Goal: Task Accomplishment & Management: Use online tool/utility

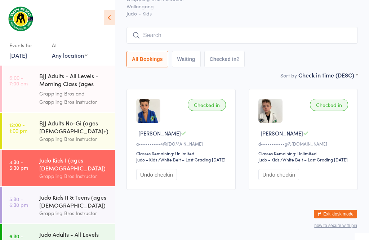
scroll to position [19, 0]
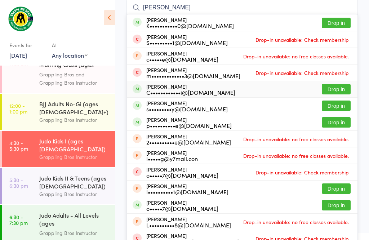
type input "[PERSON_NAME]"
click at [344, 89] on button "Drop in" at bounding box center [336, 89] width 29 height 10
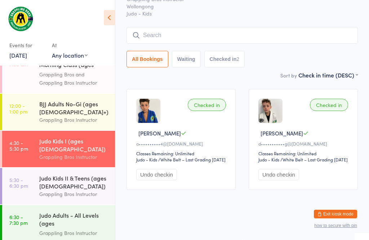
scroll to position [52, 0]
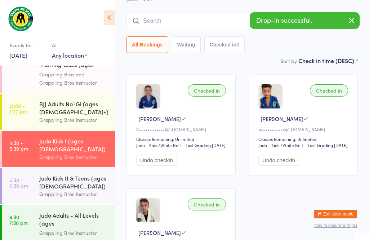
click at [190, 20] on input "search" at bounding box center [243, 21] width 232 height 17
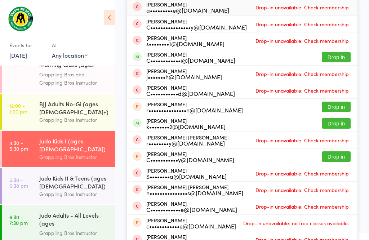
scroll to position [78, 0]
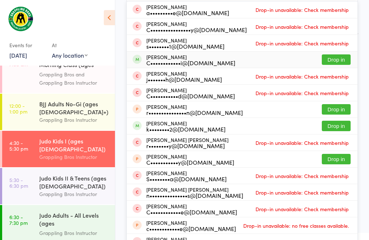
type input "Charlotte"
click at [335, 58] on button "Drop in" at bounding box center [336, 59] width 29 height 10
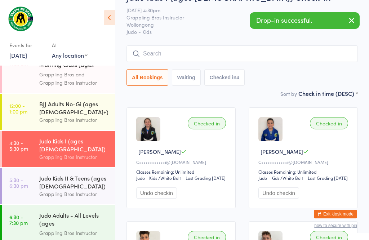
scroll to position [20, 0]
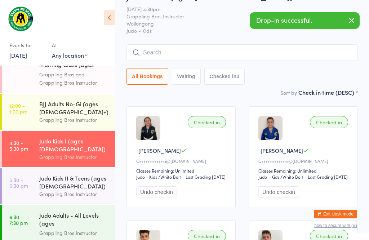
click at [157, 53] on input "search" at bounding box center [243, 52] width 232 height 17
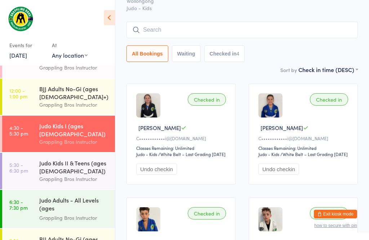
scroll to position [43, 0]
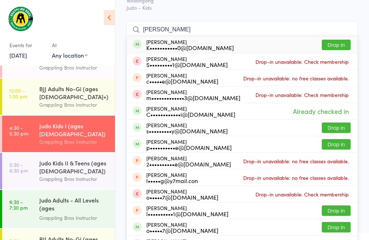
type input "[PERSON_NAME]"
click at [340, 45] on button "Drop in" at bounding box center [336, 45] width 29 height 10
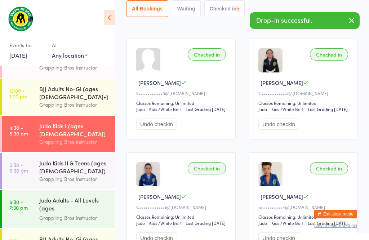
scroll to position [88, 0]
click at [72, 175] on div "Grappling Bros Instructor" at bounding box center [74, 179] width 70 height 8
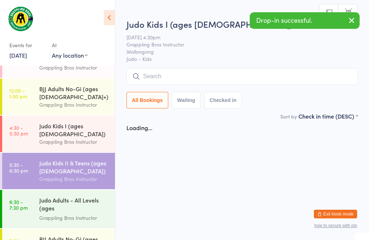
scroll to position [0, 0]
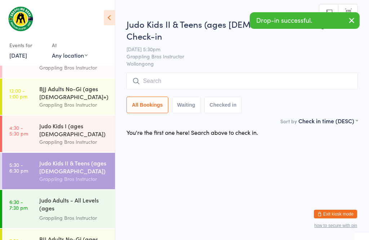
click at [213, 73] on input "search" at bounding box center [243, 81] width 232 height 17
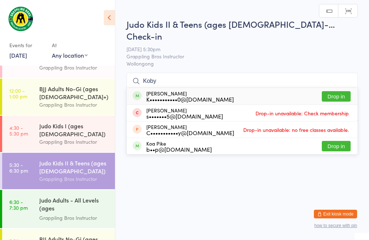
type input "Koby"
click at [341, 91] on button "Drop in" at bounding box center [336, 96] width 29 height 10
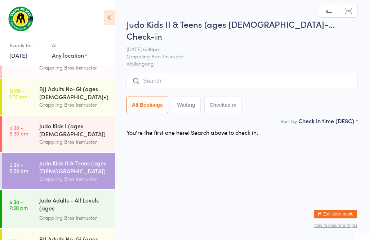
scroll to position [0, 0]
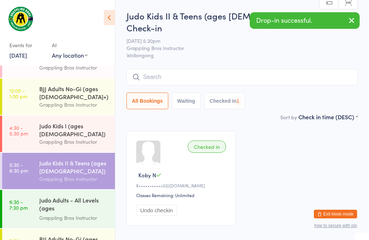
click at [78, 131] on div "Judo Kids I (ages [DEMOGRAPHIC_DATA])" at bounding box center [74, 130] width 70 height 16
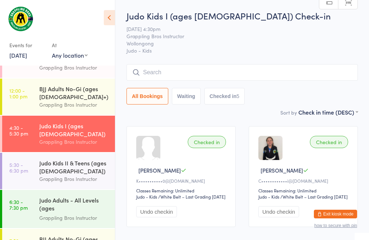
click at [166, 80] on input "search" at bounding box center [243, 72] width 232 height 17
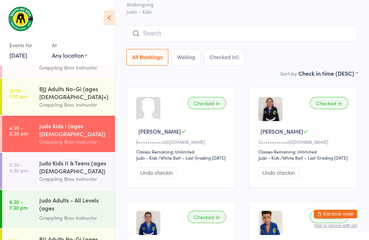
scroll to position [65, 0]
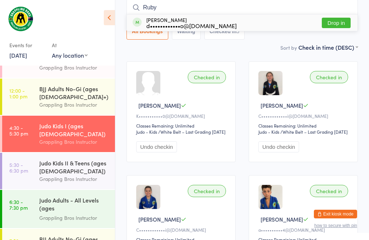
type input "Ruby"
click at [237, 19] on div "[PERSON_NAME] d••••••••••••o@[DOMAIN_NAME] Drop in" at bounding box center [242, 22] width 231 height 17
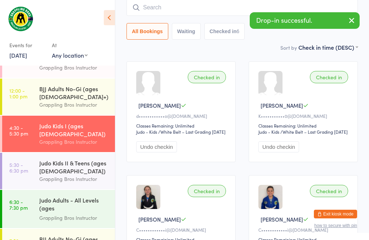
click at [184, 7] on input "search" at bounding box center [243, 7] width 232 height 17
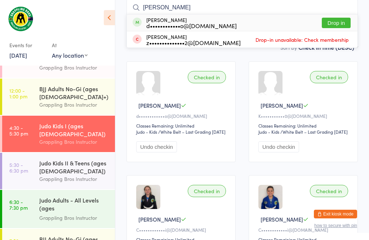
type input "[PERSON_NAME]"
click at [327, 22] on button "Drop in" at bounding box center [336, 23] width 29 height 10
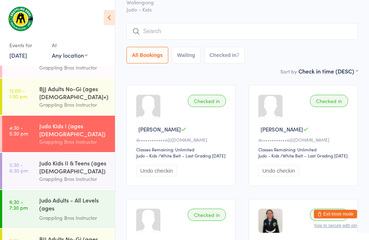
click at [257, 26] on input "search" at bounding box center [243, 31] width 232 height 17
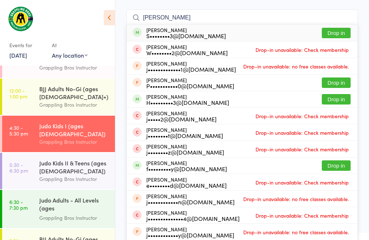
scroll to position [55, 0]
type input "[PERSON_NAME]"
click at [335, 34] on button "Drop in" at bounding box center [336, 33] width 29 height 10
